Goal: Task Accomplishment & Management: Use online tool/utility

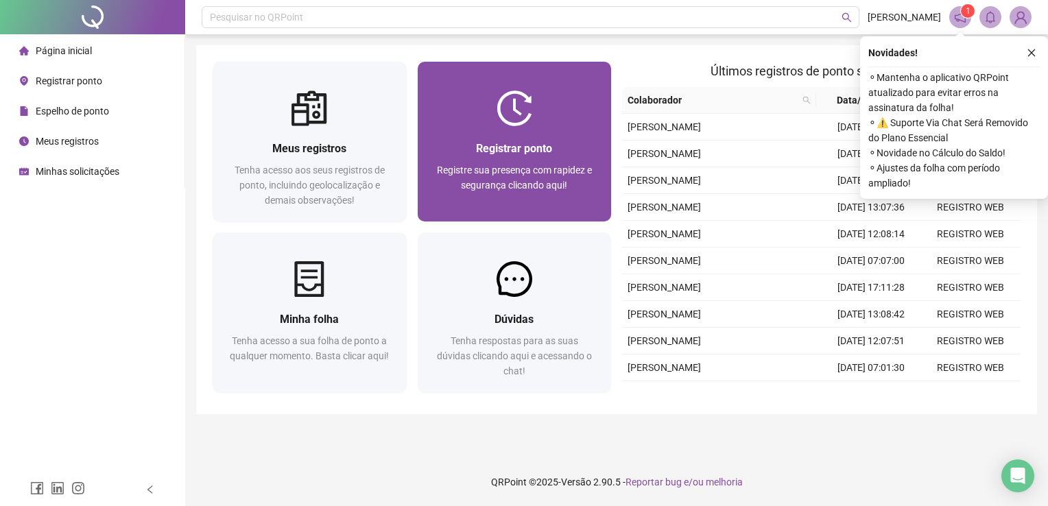
click at [509, 98] on img at bounding box center [515, 109] width 36 height 36
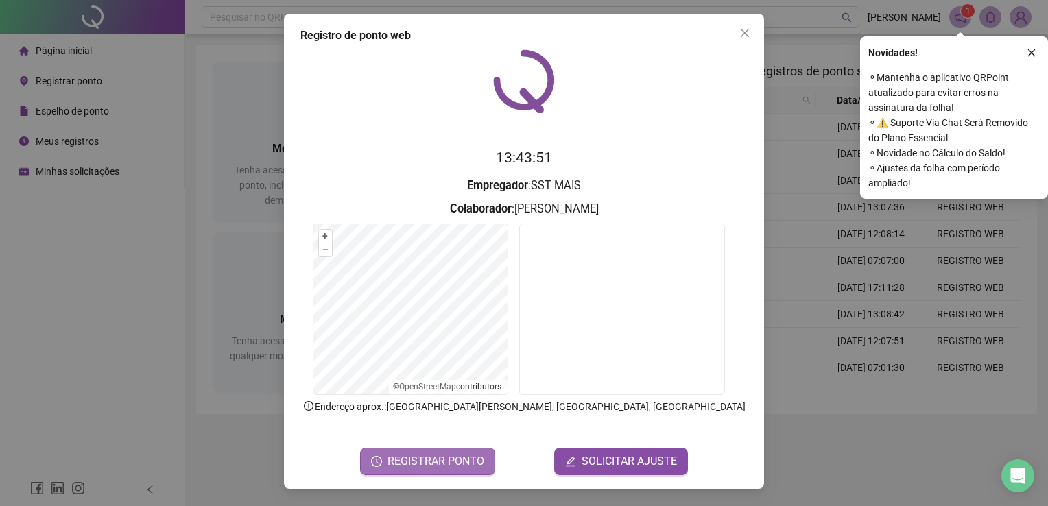
click at [432, 467] on span "REGISTRAR PONTO" at bounding box center [436, 461] width 97 height 16
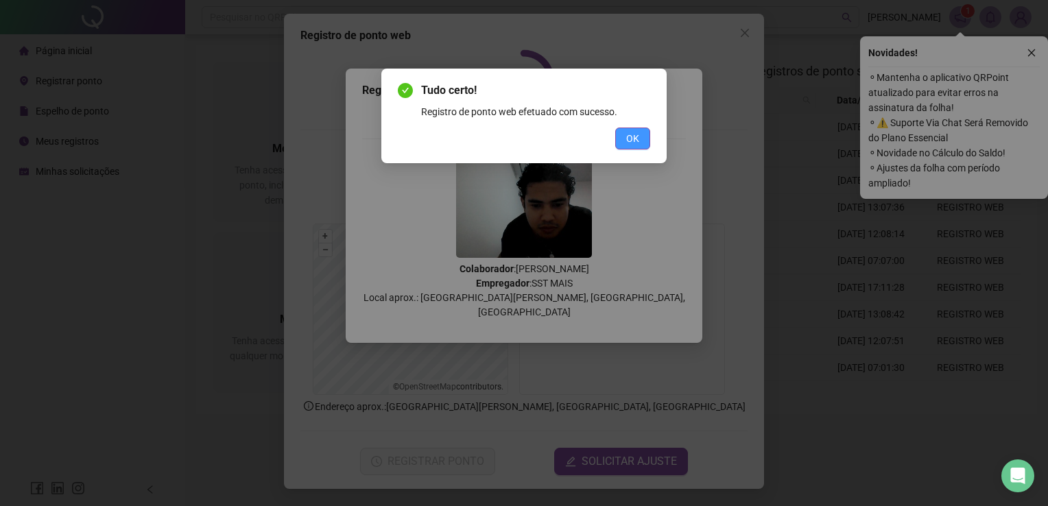
click at [623, 148] on button "OK" at bounding box center [632, 139] width 35 height 22
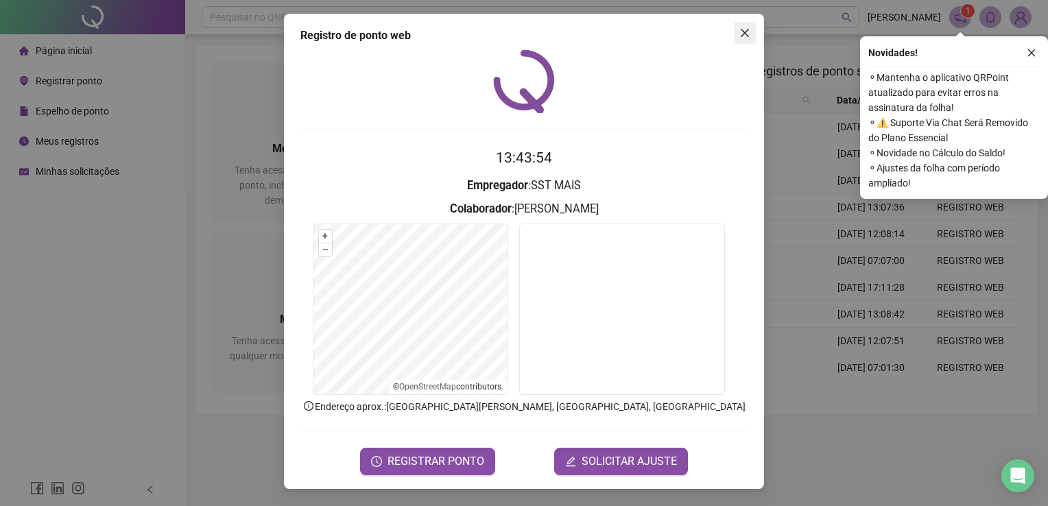
click at [746, 29] on icon "close" at bounding box center [745, 32] width 11 height 11
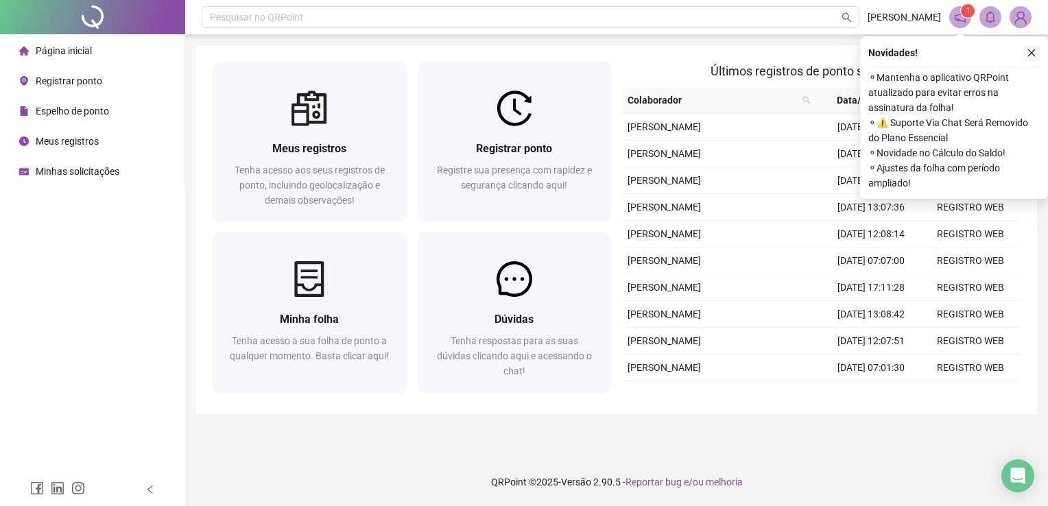
click at [1027, 52] on icon "close" at bounding box center [1032, 53] width 10 height 10
